Goal: Transaction & Acquisition: Purchase product/service

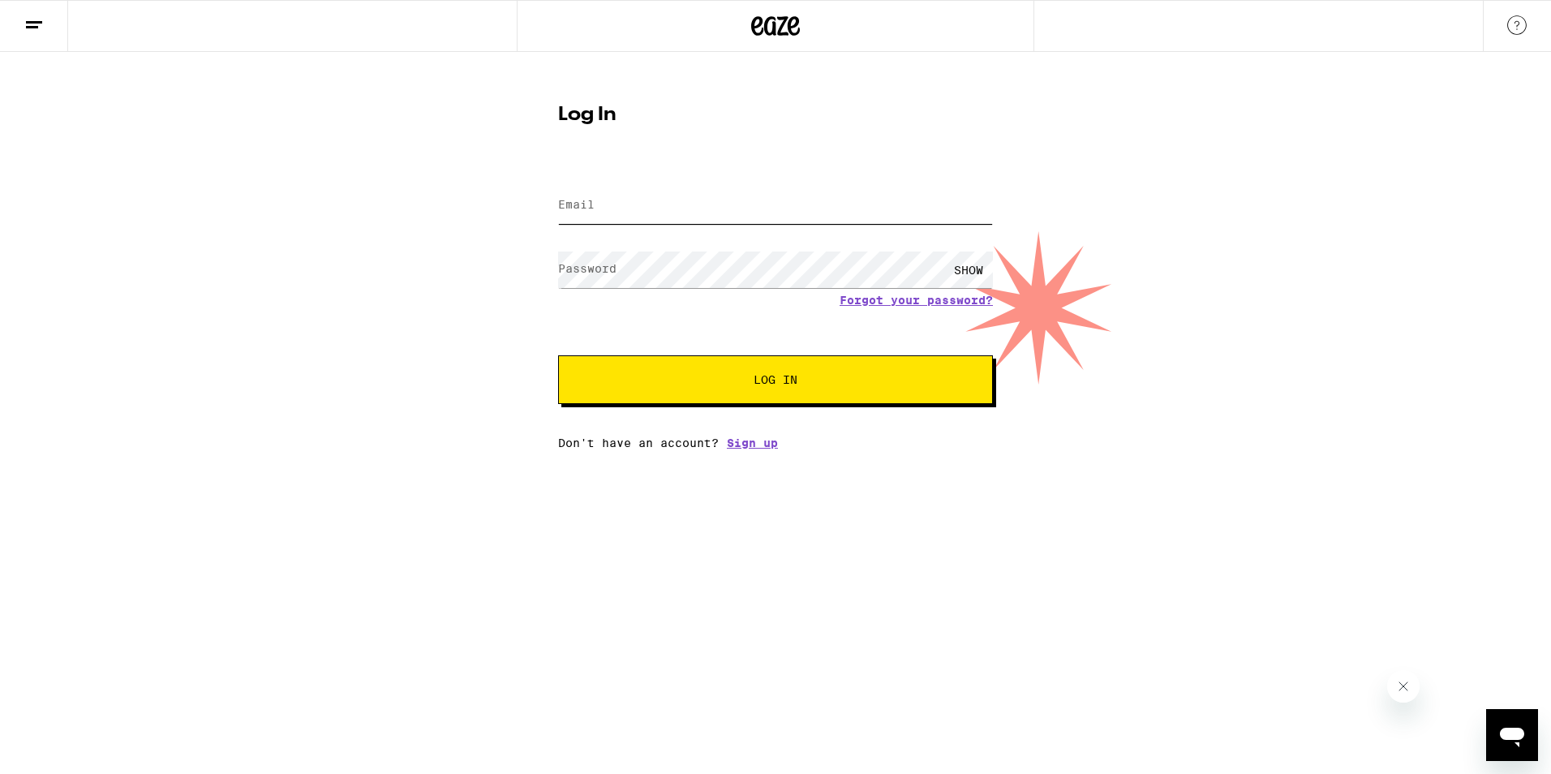
click at [694, 212] on input "Email" at bounding box center [775, 205] width 435 height 37
type input "[EMAIL_ADDRESS][DOMAIN_NAME]"
